Goal: Information Seeking & Learning: Learn about a topic

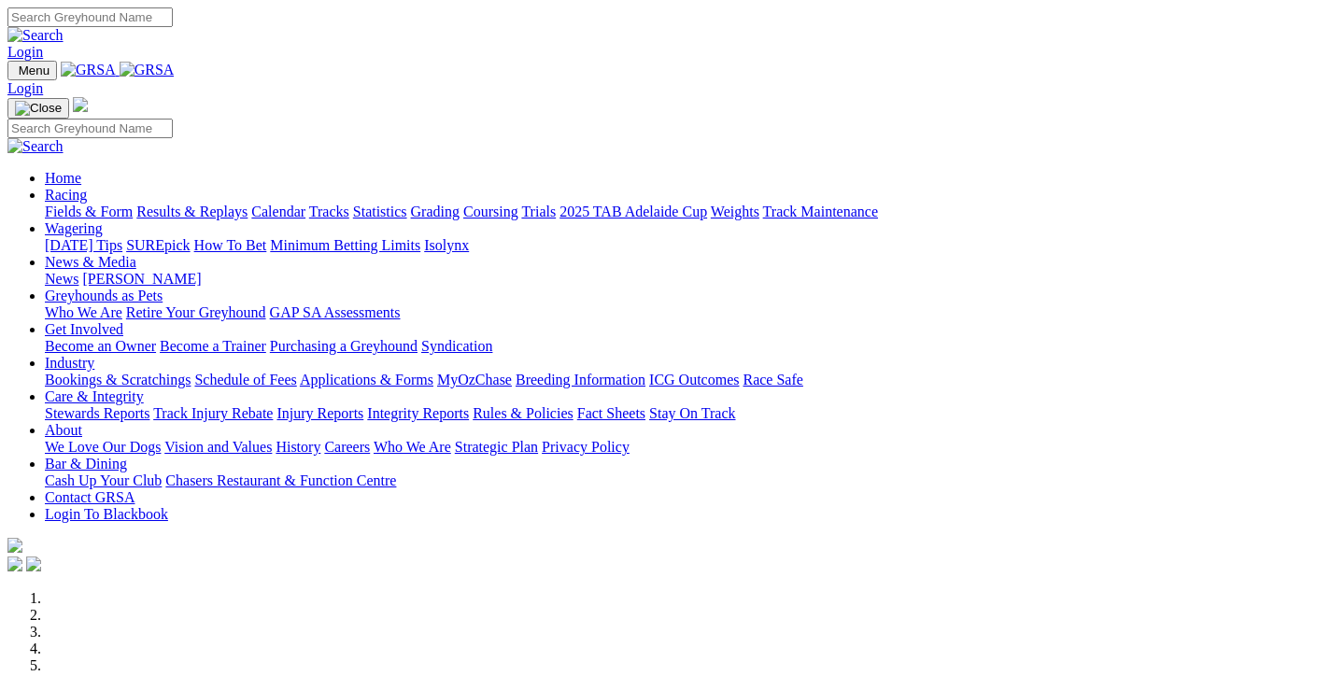
click at [200, 204] on link "Results & Replays" at bounding box center [191, 212] width 111 height 16
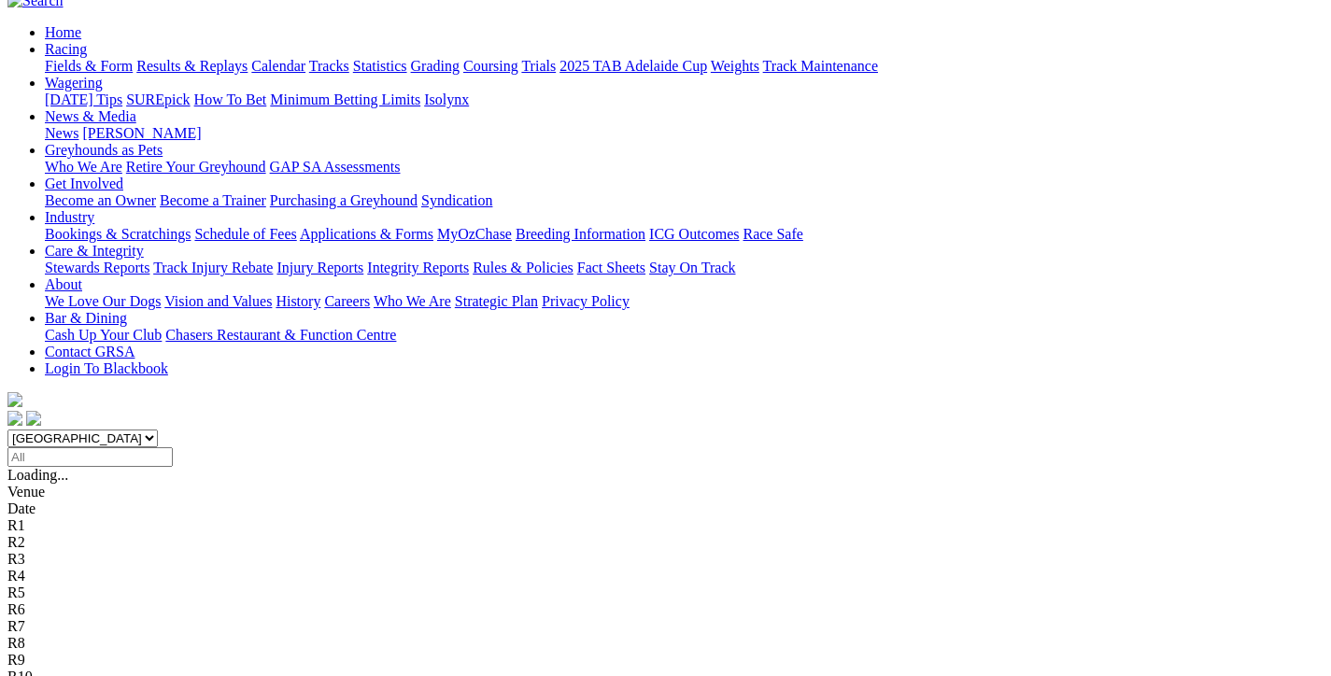
scroll to position [187, 0]
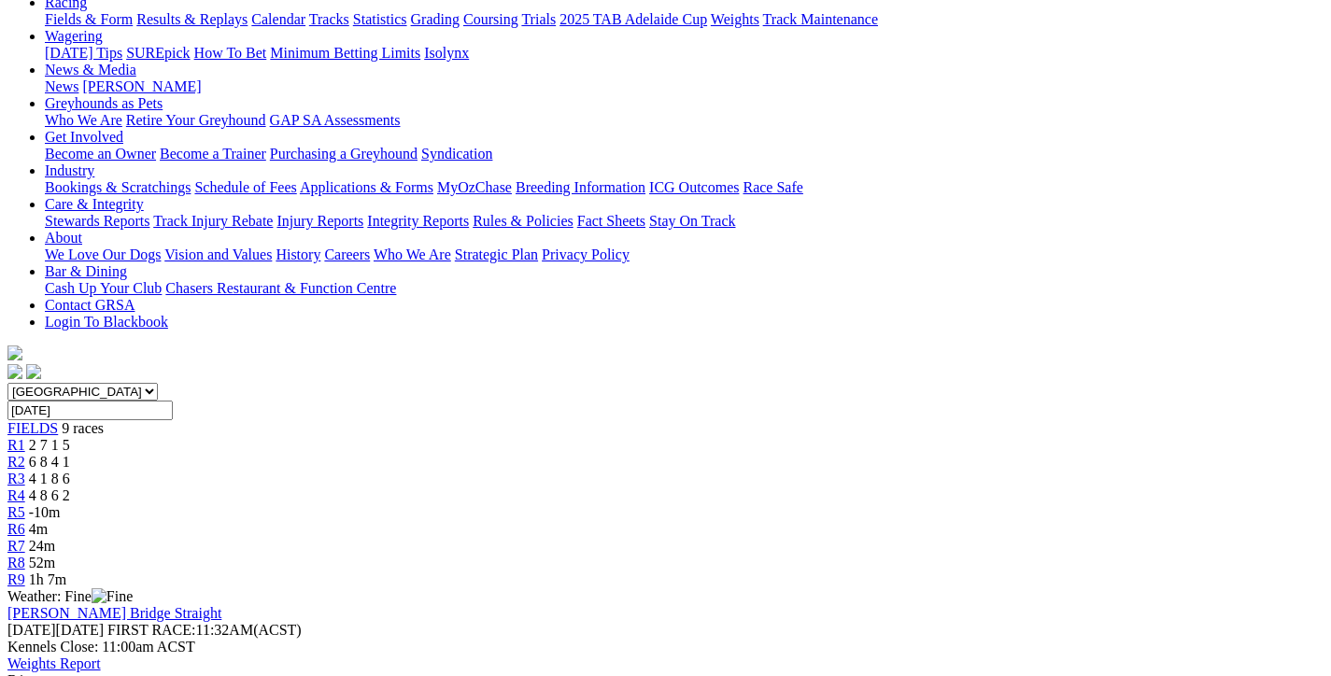
scroll to position [187, 0]
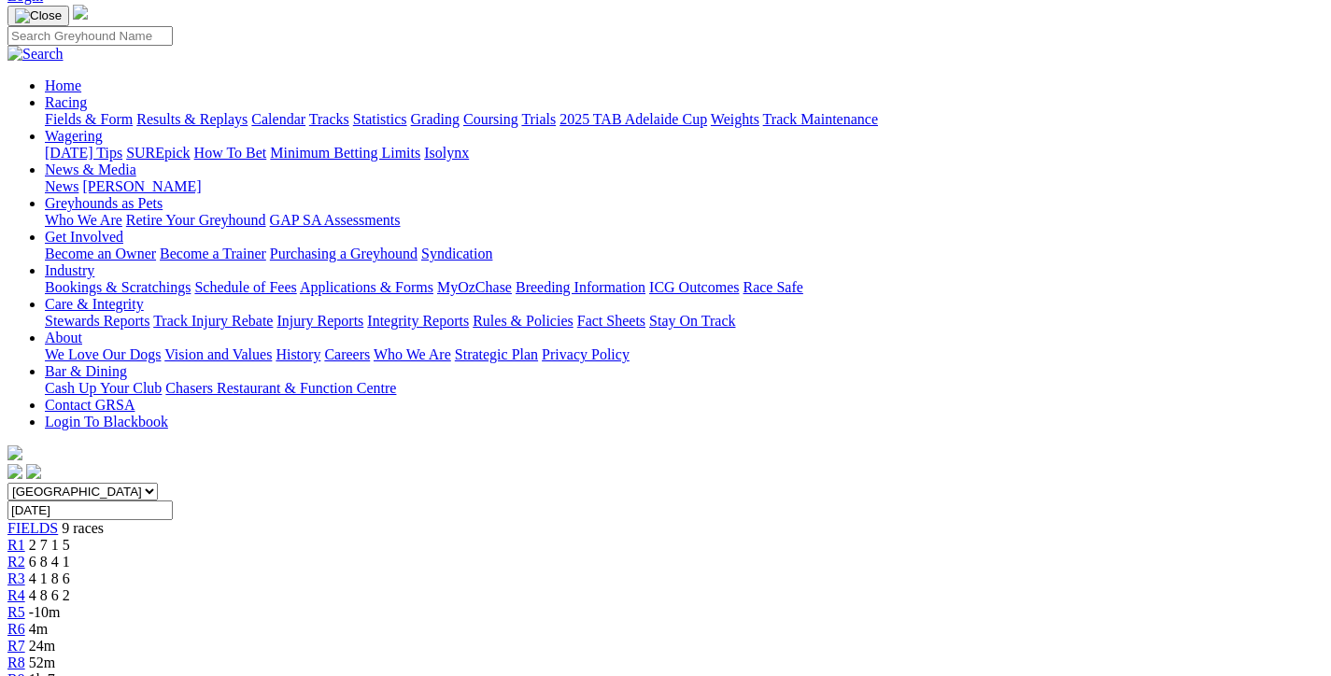
scroll to position [93, 0]
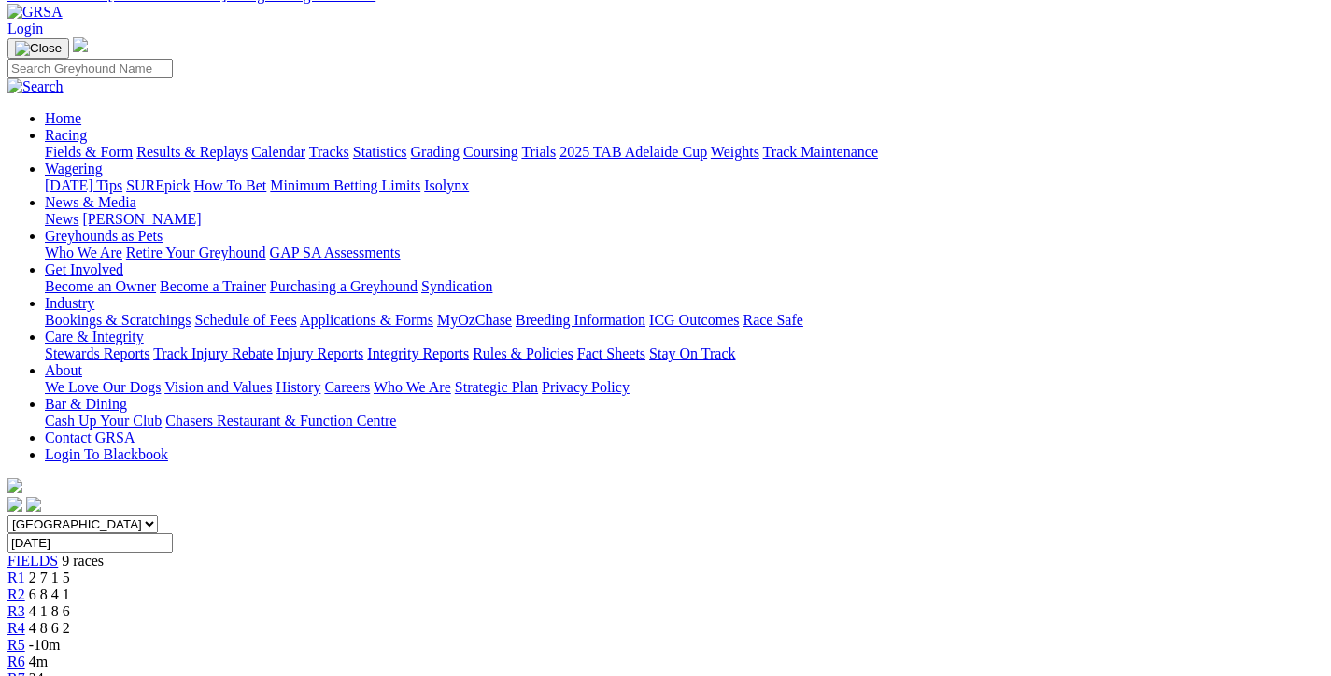
click at [25, 587] on span "R2" at bounding box center [16, 595] width 18 height 16
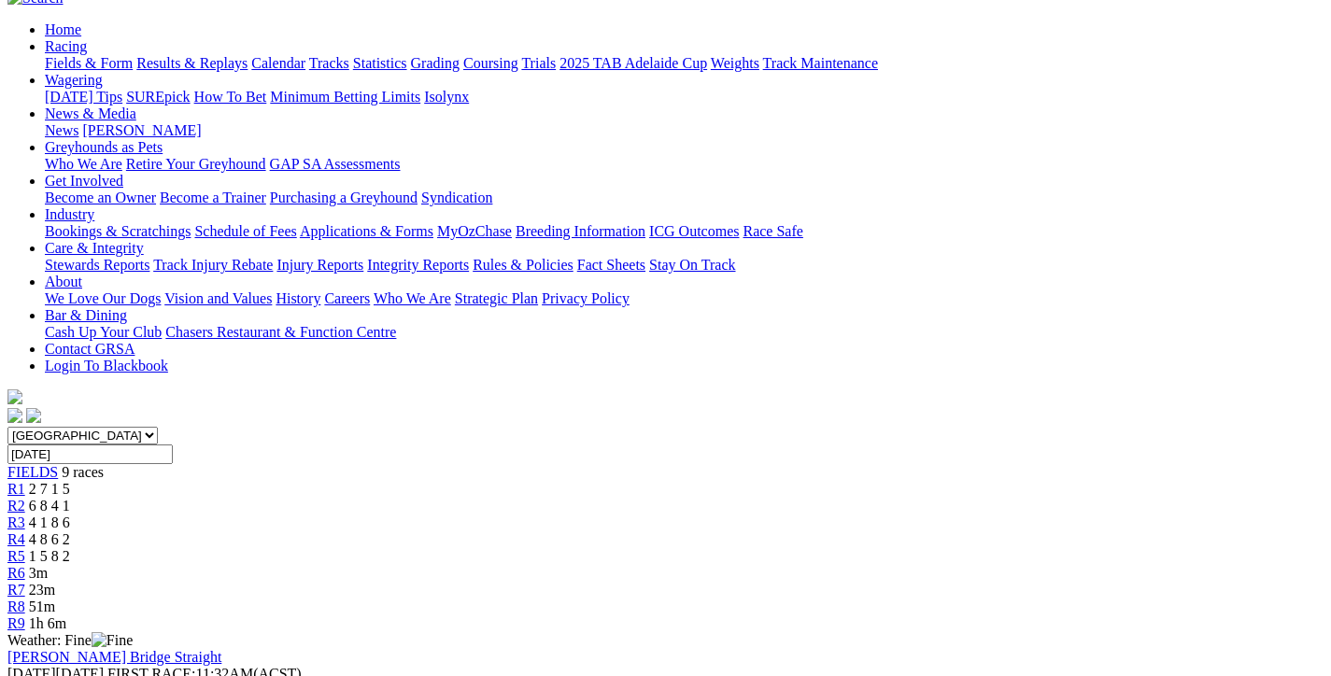
scroll to position [93, 0]
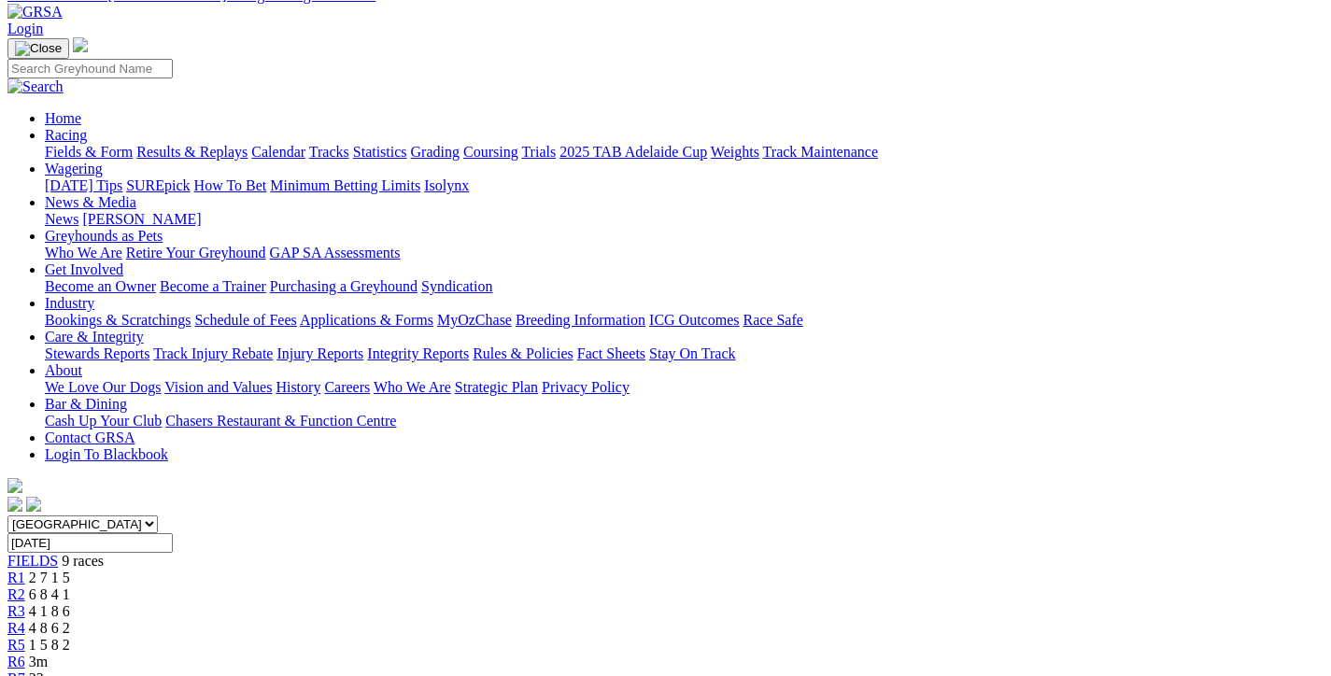
click at [271, 570] on div "R1 2 7 1 5" at bounding box center [665, 578] width 1316 height 17
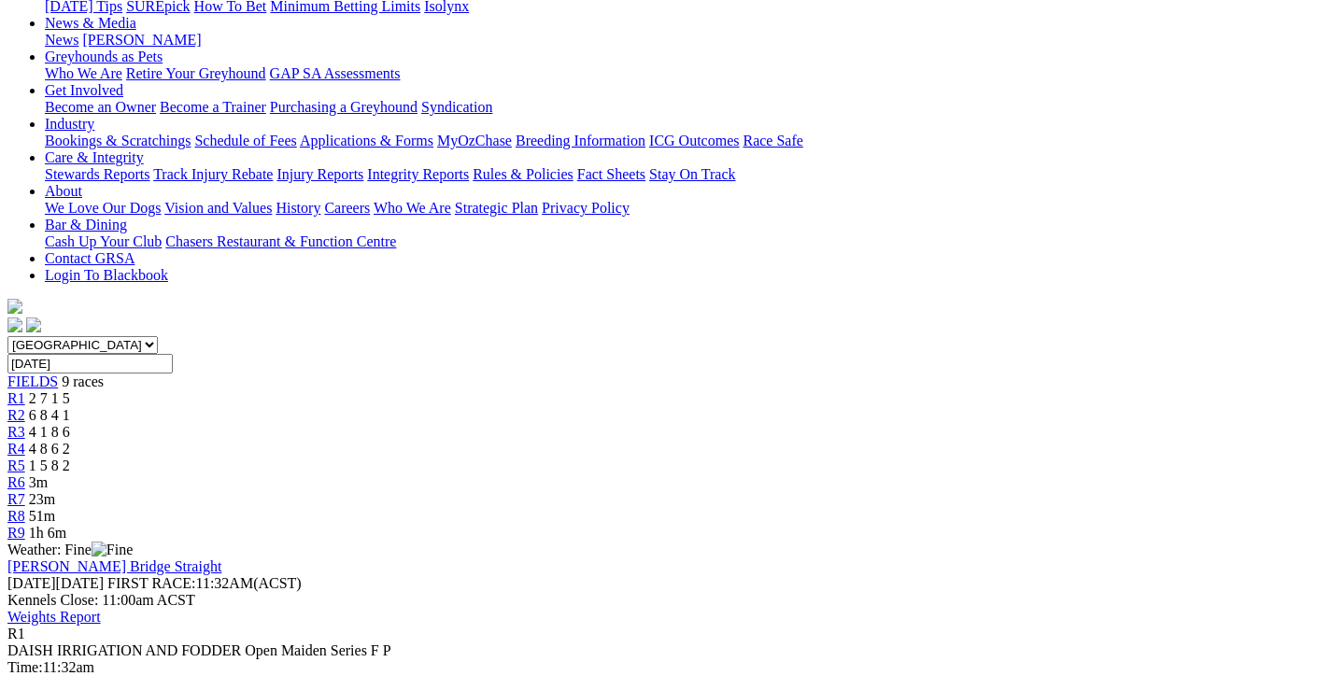
scroll to position [280, 0]
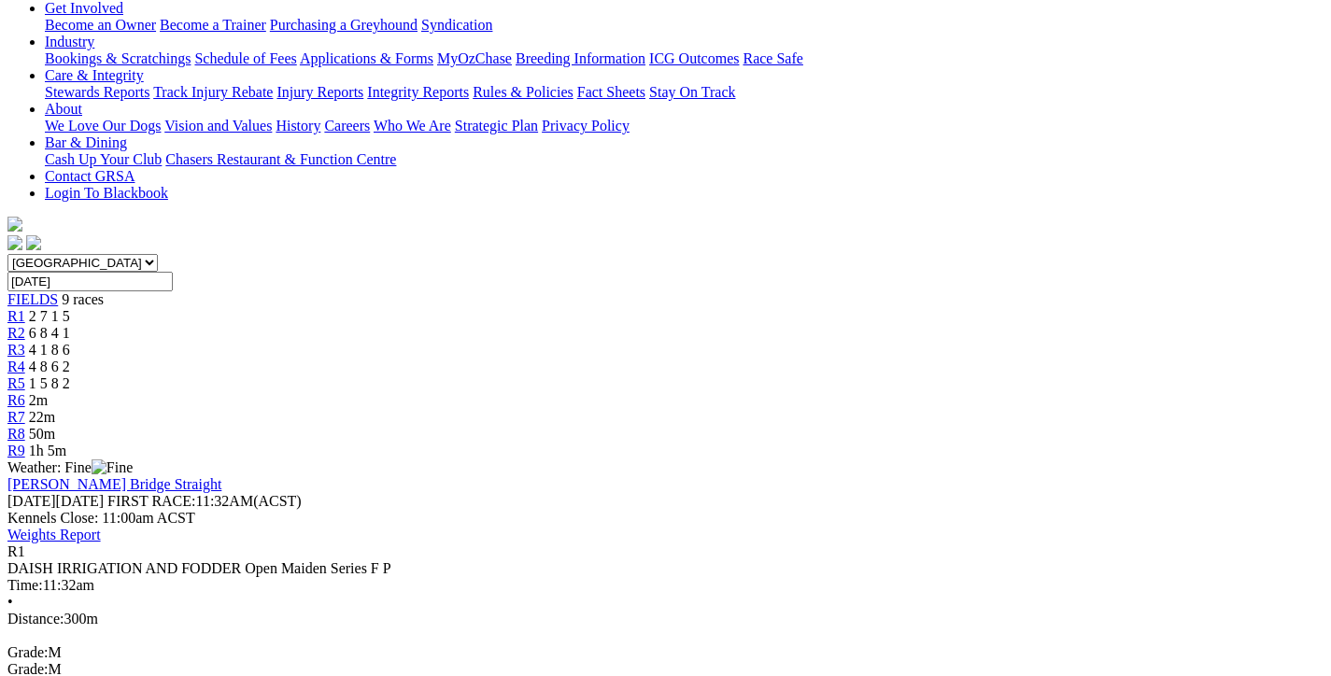
scroll to position [374, 0]
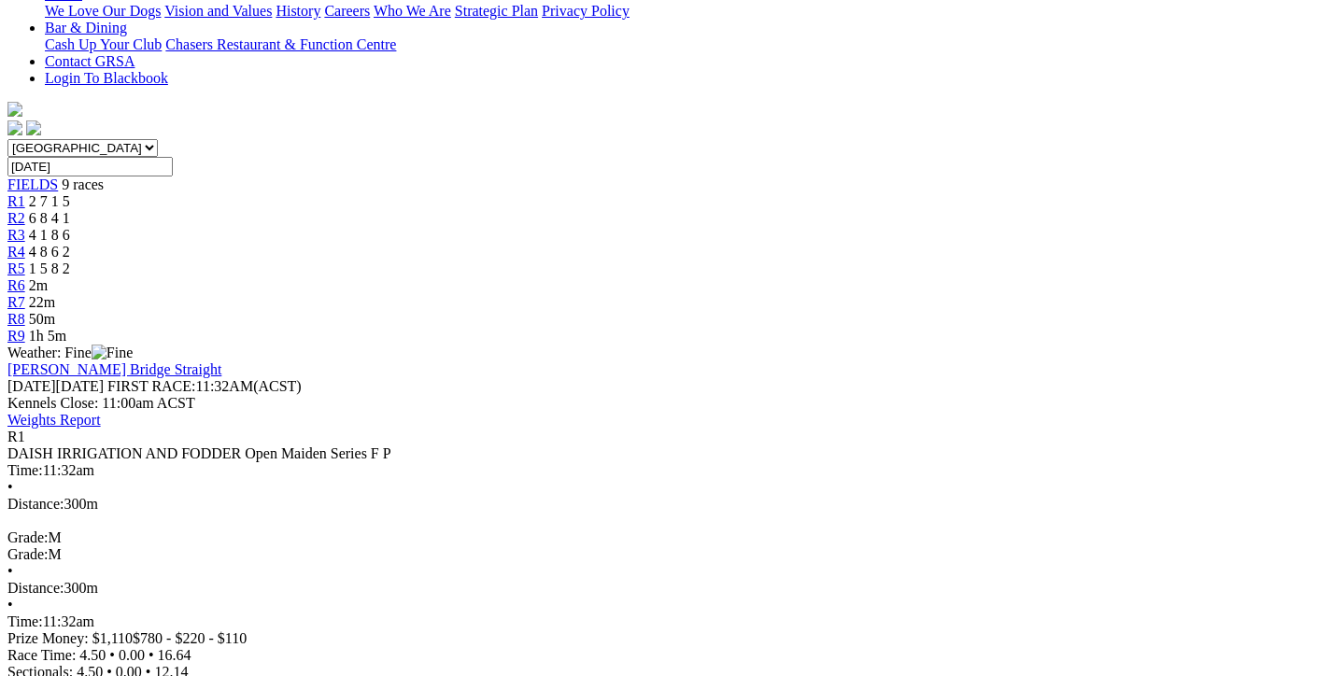
scroll to position [467, 0]
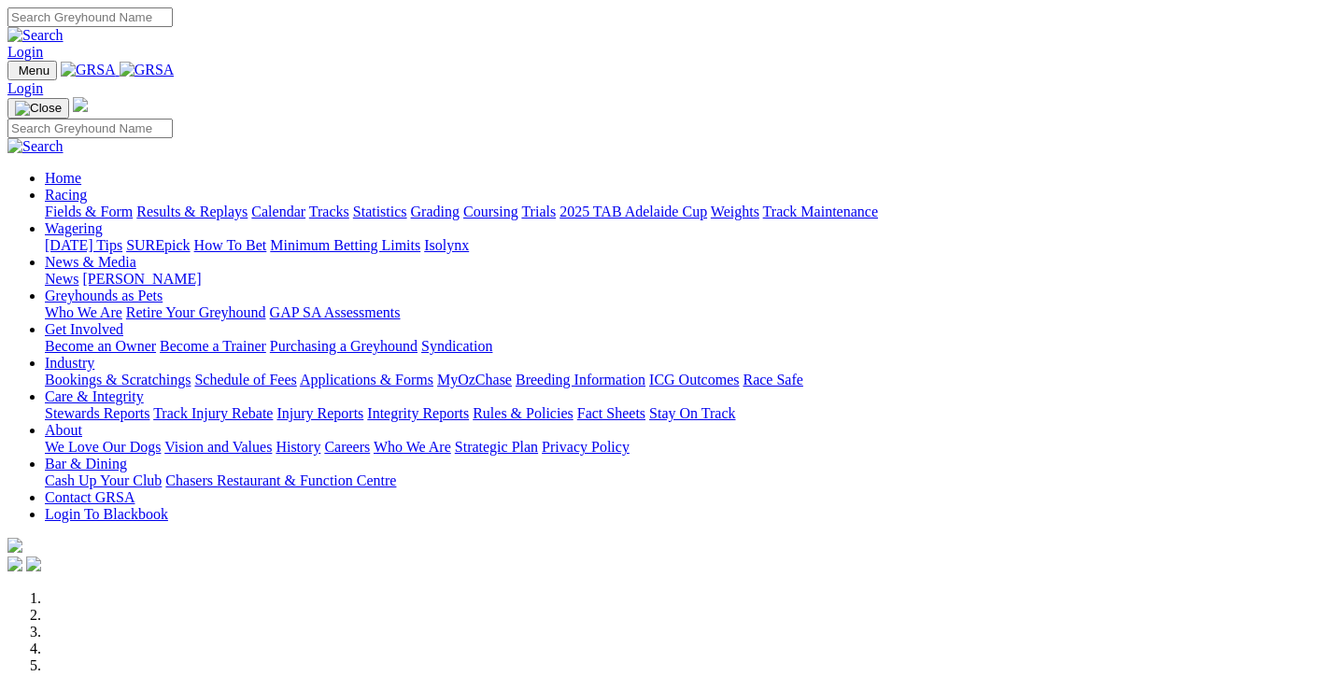
click at [247, 204] on link "Results & Replays" at bounding box center [191, 212] width 111 height 16
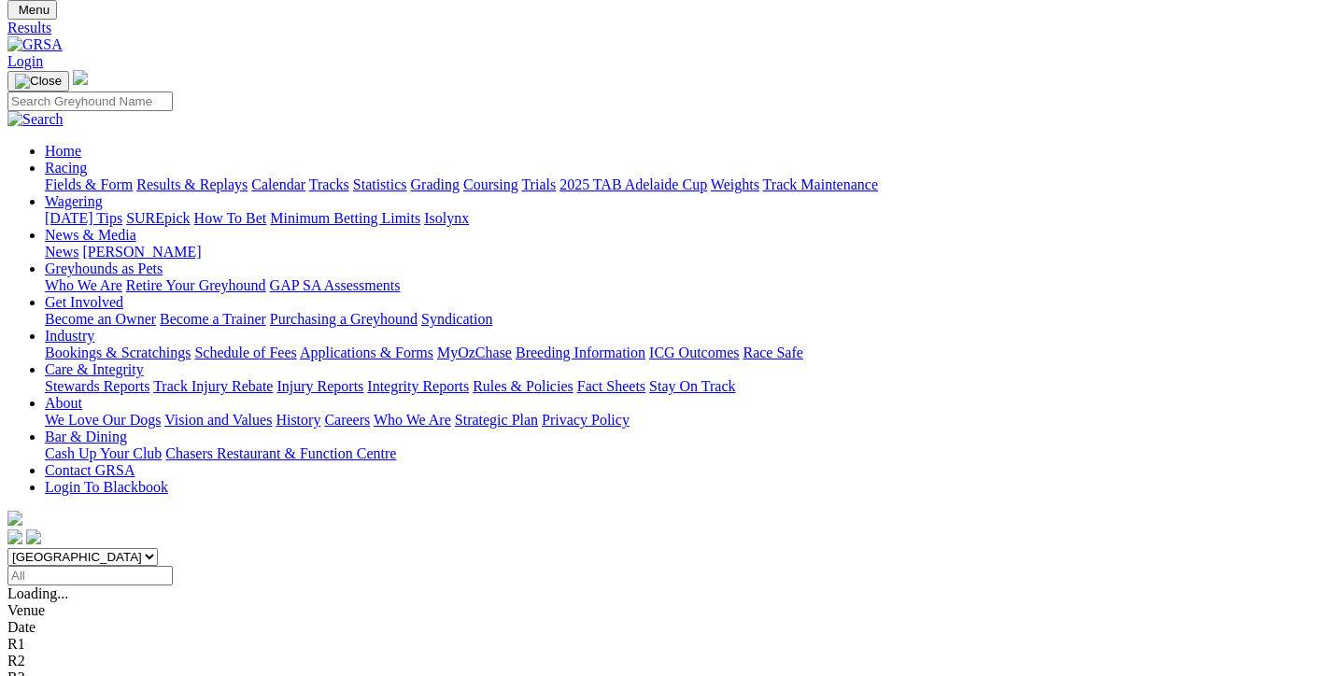
scroll to position [93, 0]
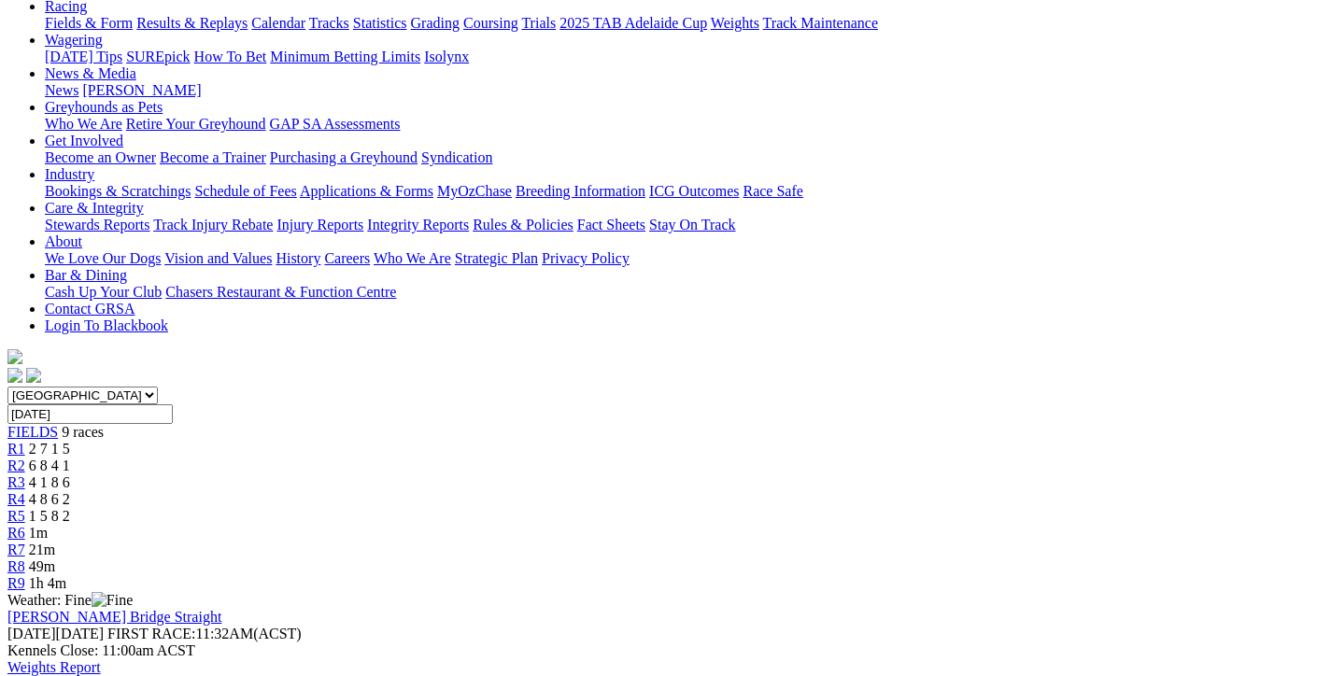
scroll to position [187, 0]
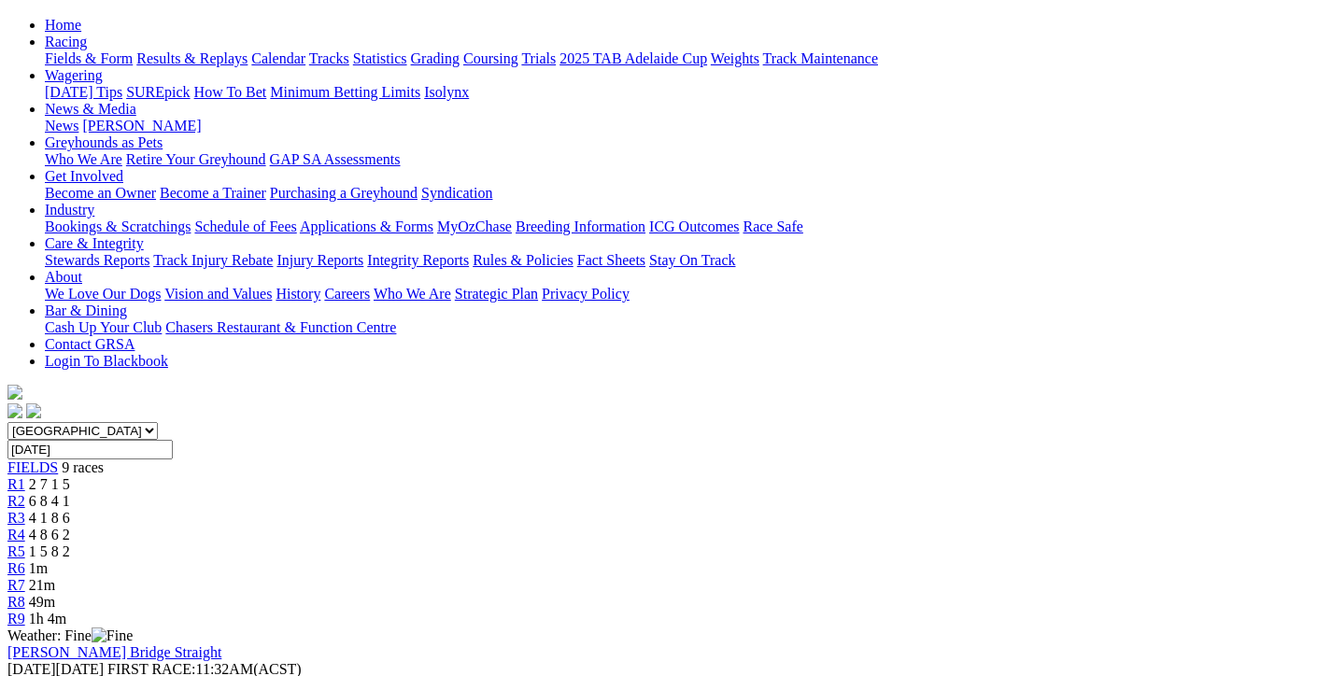
click at [616, 527] on div "R4 4 8 6 2" at bounding box center [665, 535] width 1316 height 17
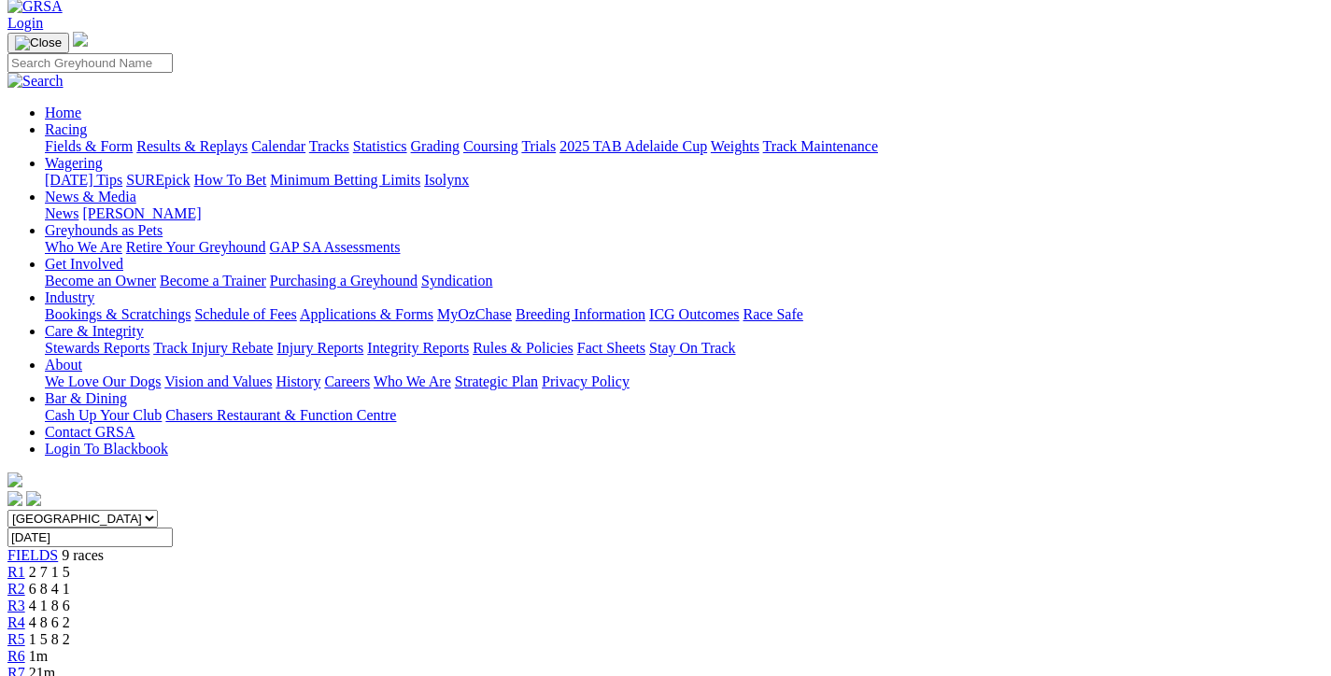
scroll to position [93, 0]
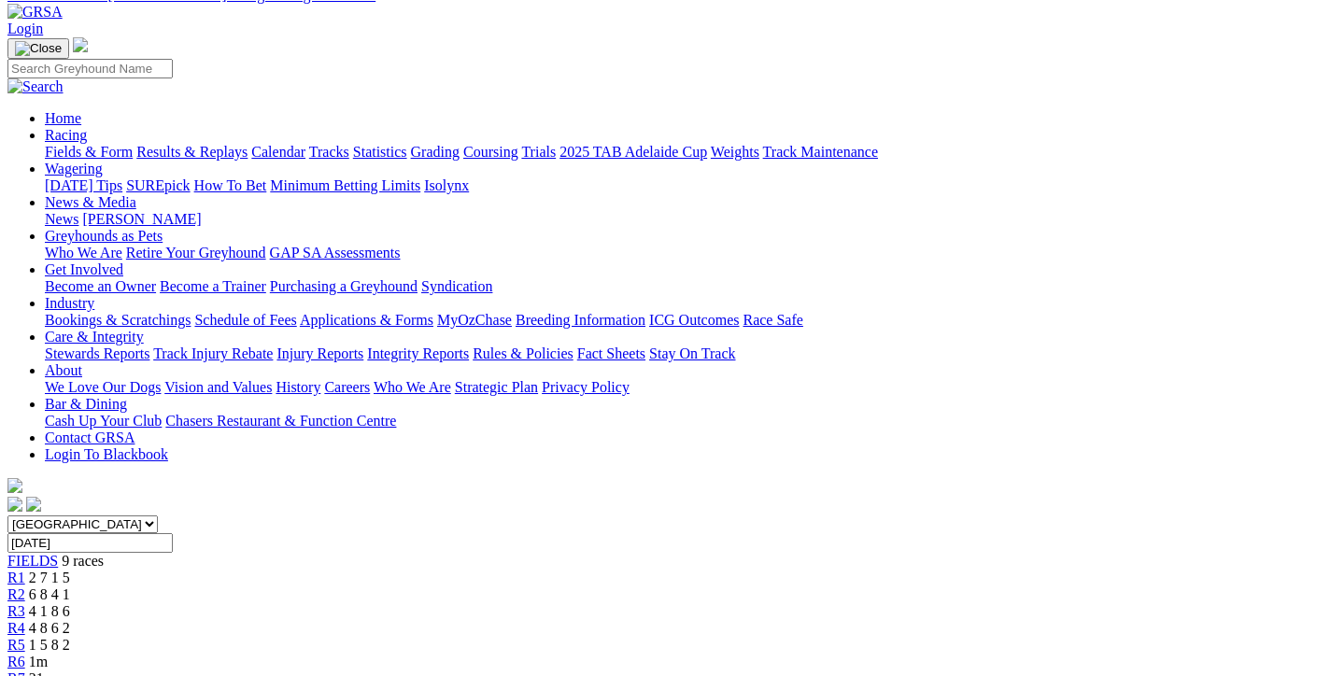
click at [70, 637] on span "1 5 8 2" at bounding box center [49, 645] width 41 height 16
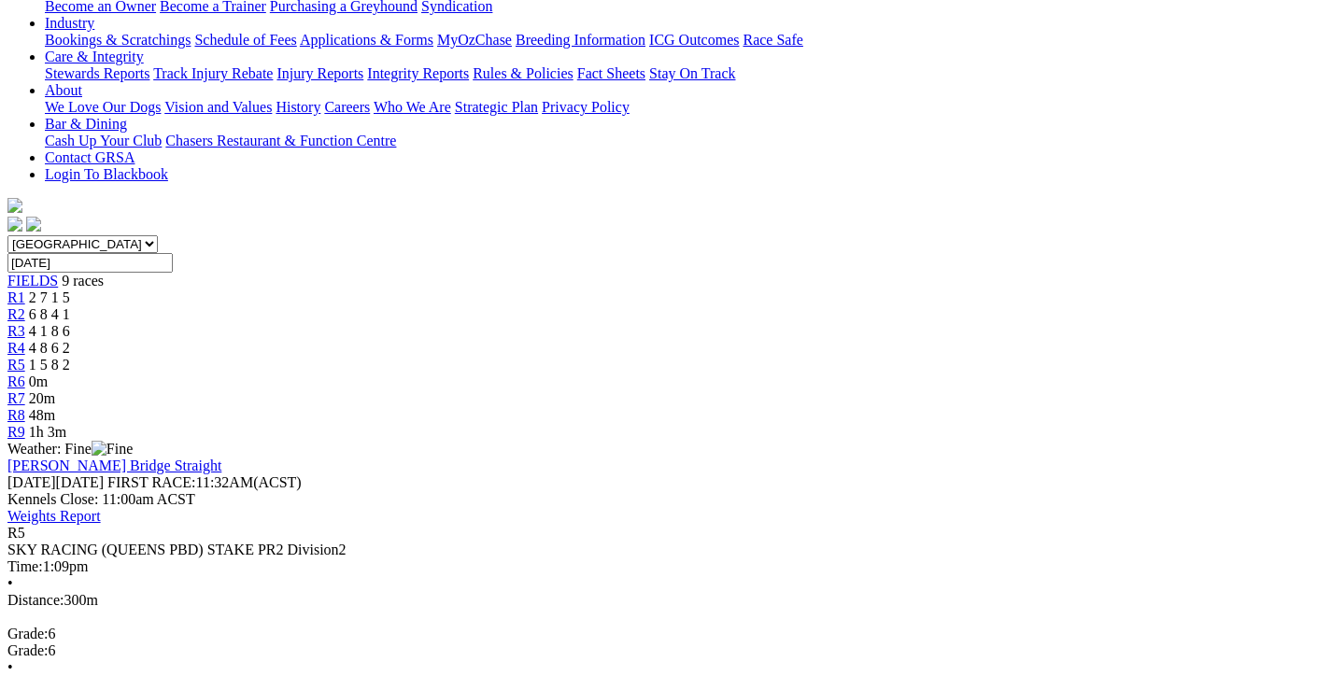
scroll to position [93, 0]
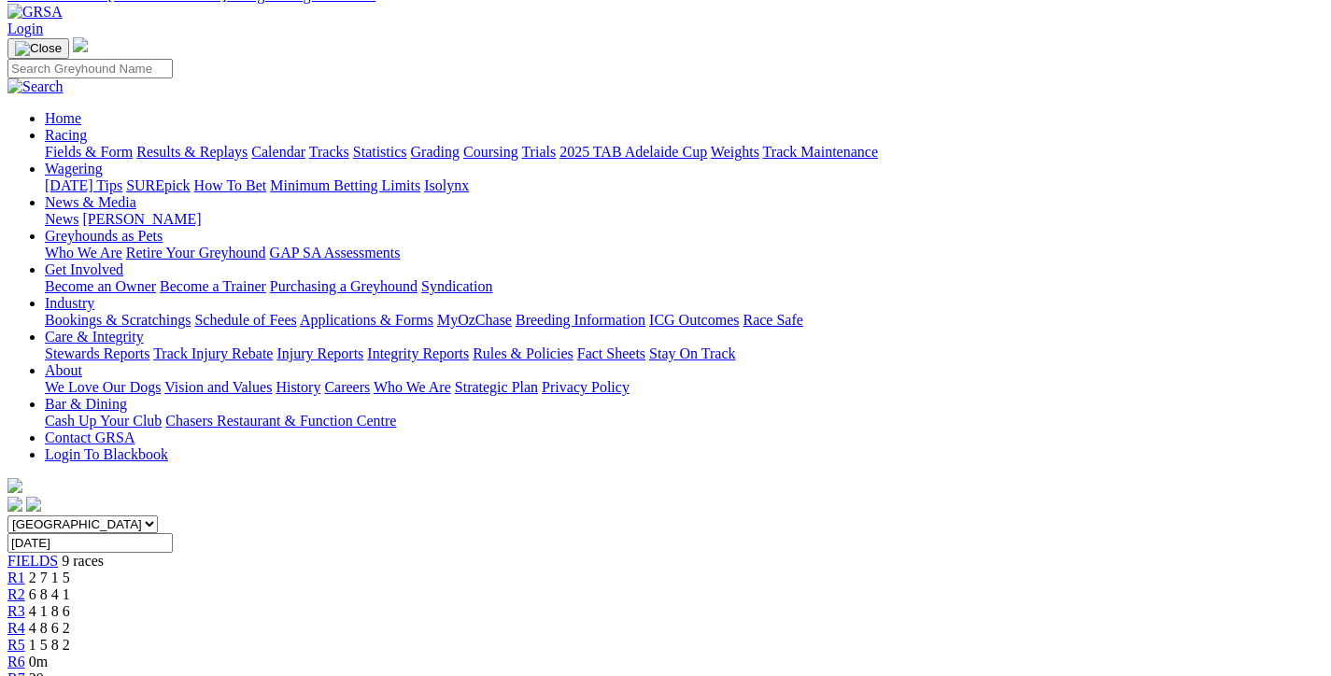
click at [48, 654] on span "0m" at bounding box center [38, 662] width 19 height 16
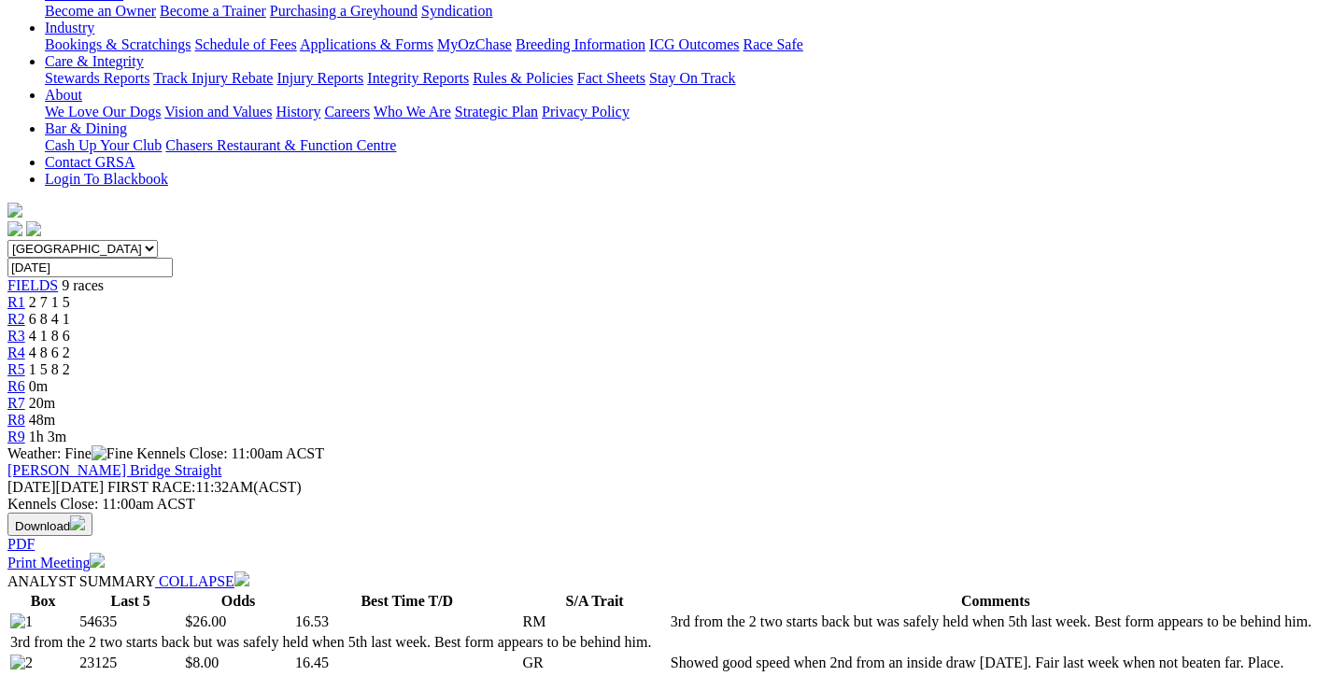
scroll to position [93, 0]
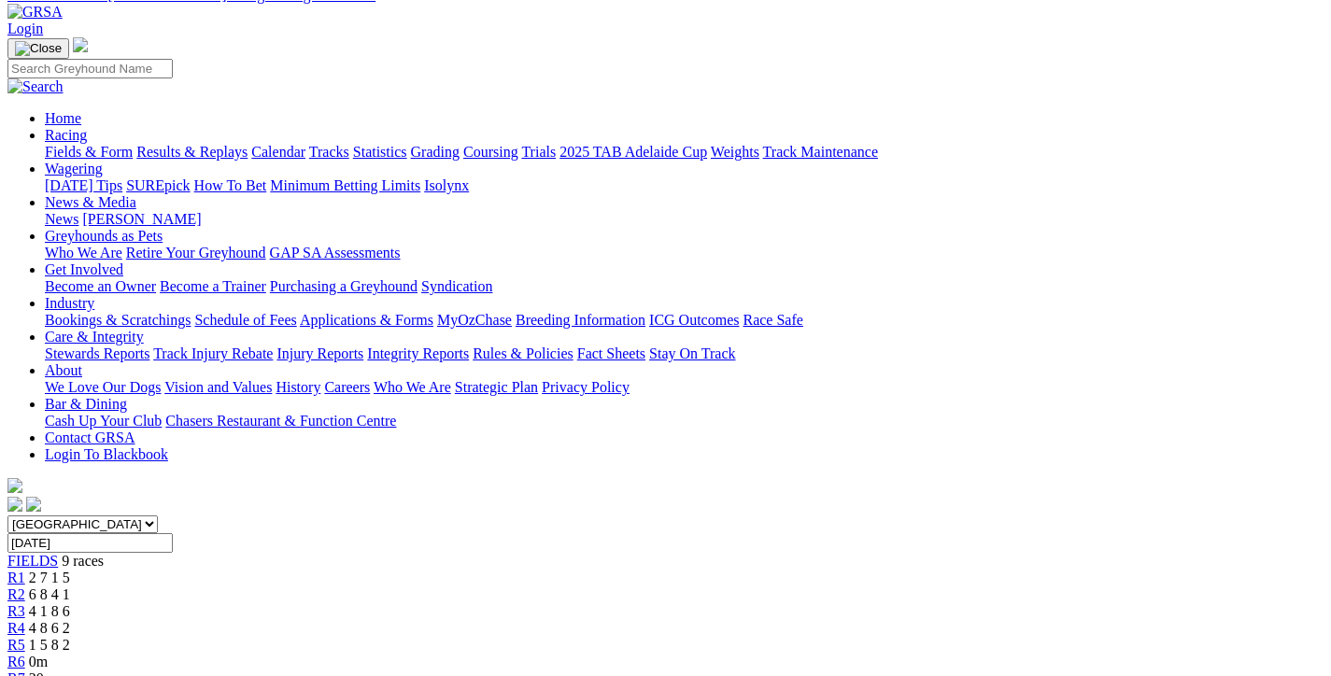
click at [55, 671] on span "20m" at bounding box center [42, 679] width 26 height 16
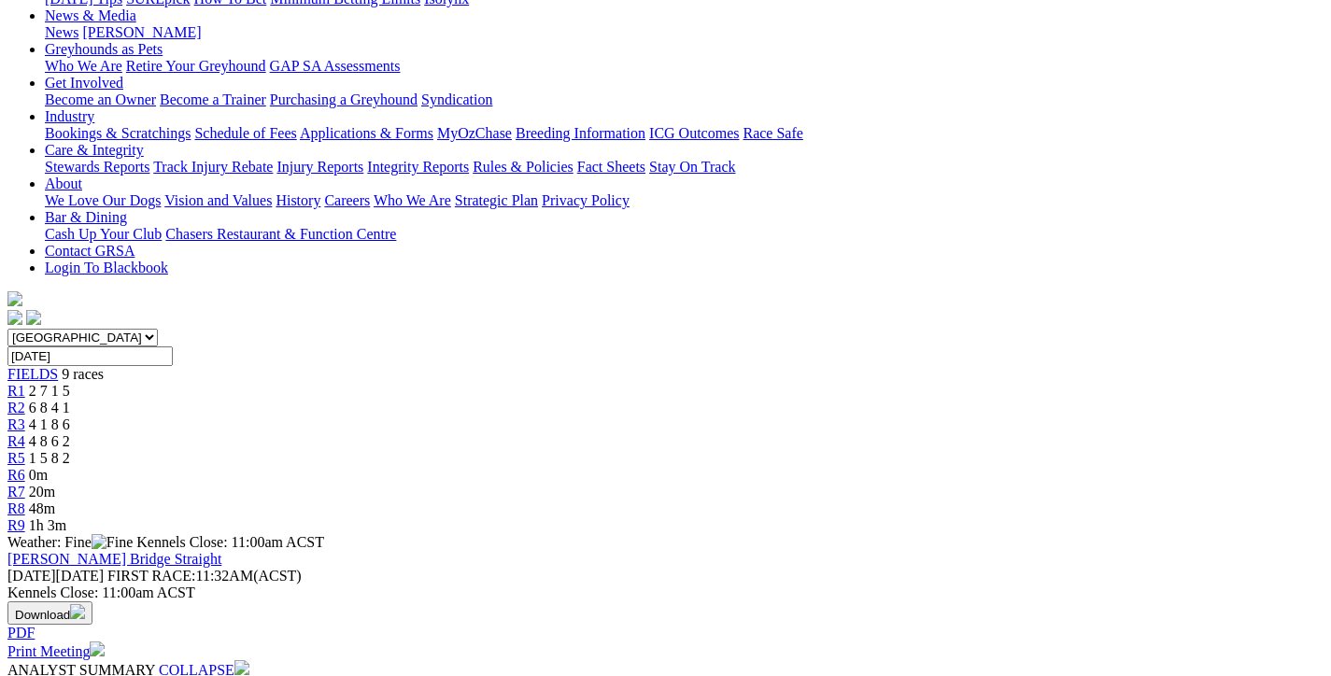
scroll to position [187, 0]
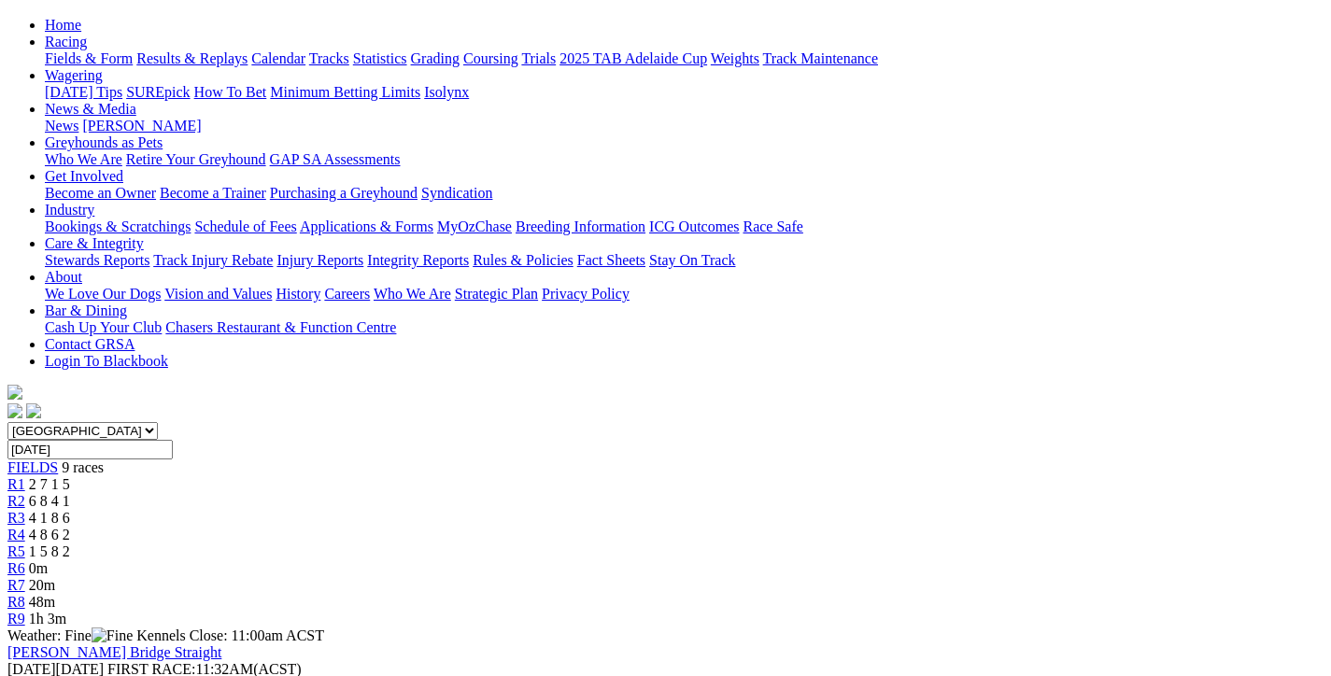
click at [55, 594] on span "48m" at bounding box center [42, 602] width 26 height 16
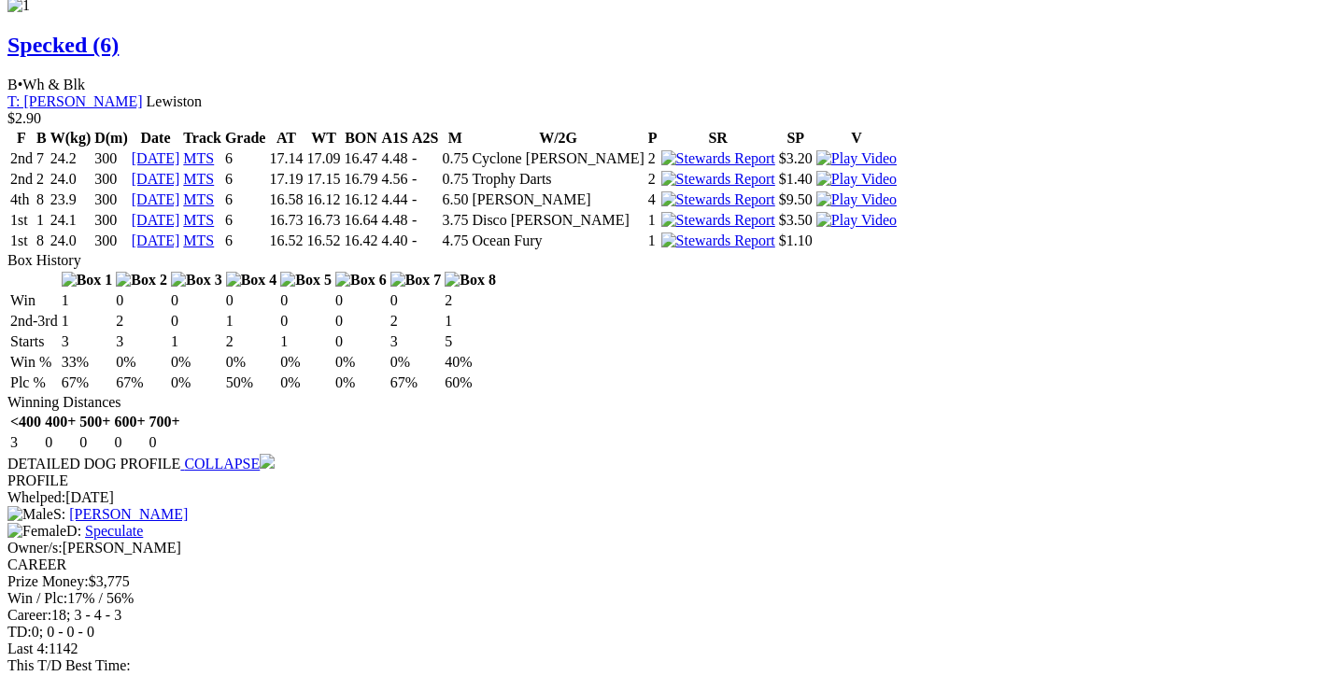
scroll to position [1494, 0]
